Goal: Find specific page/section: Find specific page/section

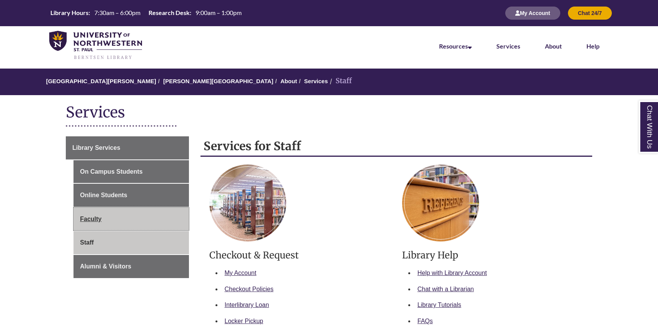
click at [113, 217] on link "Faculty" at bounding box center [130, 218] width 115 height 23
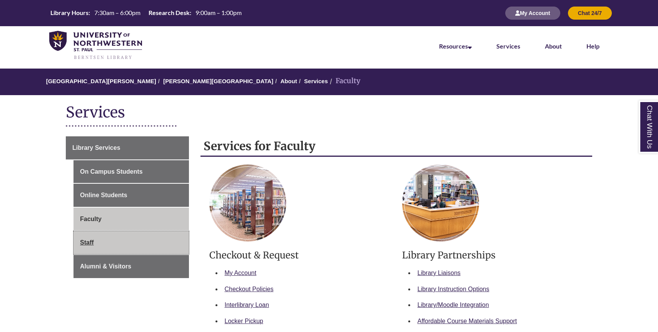
click at [112, 239] on link "Staff" at bounding box center [130, 242] width 115 height 23
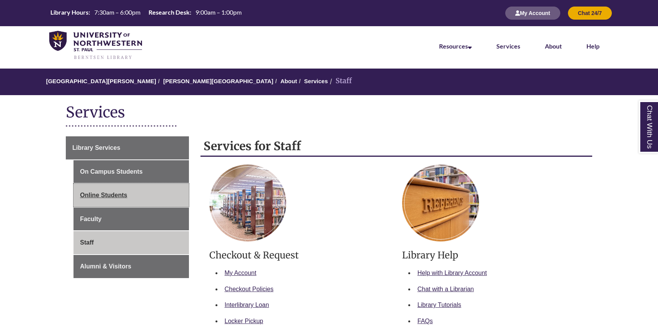
click at [129, 200] on link "Online Students" at bounding box center [130, 195] width 115 height 23
